Goal: Transaction & Acquisition: Obtain resource

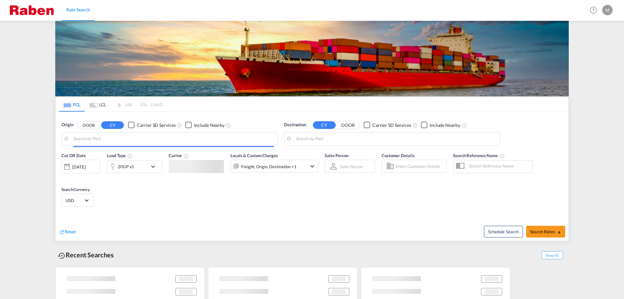
type input "Gdansk, PLGDN"
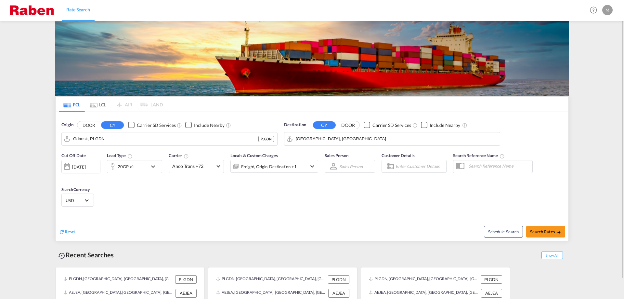
click at [312, 135] on input "[GEOGRAPHIC_DATA], [GEOGRAPHIC_DATA]" at bounding box center [396, 139] width 201 height 10
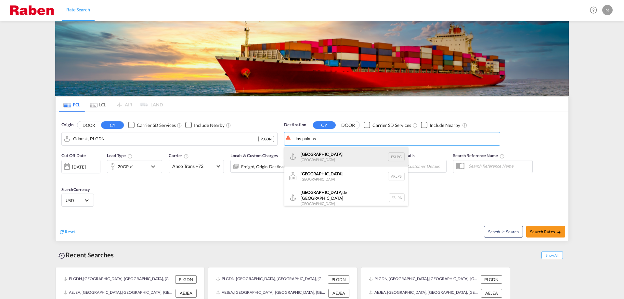
click at [319, 157] on div "[GEOGRAPHIC_DATA] [GEOGRAPHIC_DATA] ESLPG" at bounding box center [347, 157] width 124 height 20
type input "[GEOGRAPHIC_DATA], ESLPG"
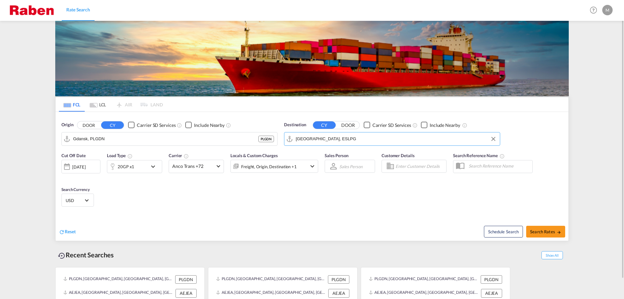
click at [355, 178] on div "Sales Person Sales Person Select Sales Person No results found Select Sales Per…" at bounding box center [350, 166] width 57 height 34
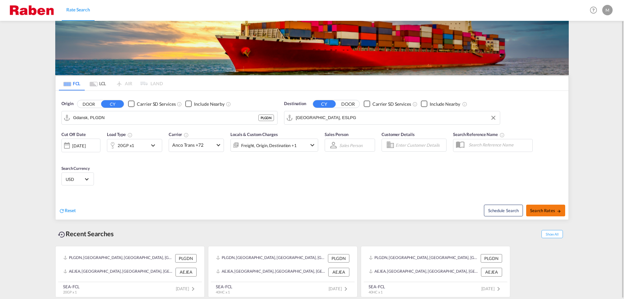
click at [540, 208] on span "Search Rates" at bounding box center [545, 210] width 31 height 5
type input "PLGDN to ESLPG / [DATE]"
